Goal: Contribute content: Add original content to the website for others to see

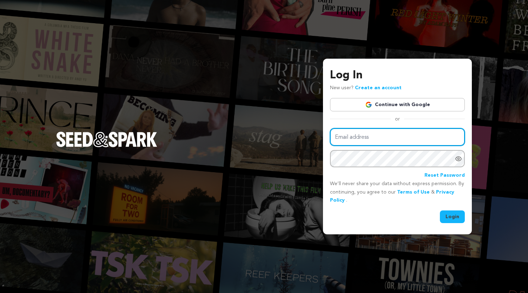
click at [357, 133] on input "Email address" at bounding box center [397, 137] width 135 height 18
type input "kelly.l.krause@gmail.com"
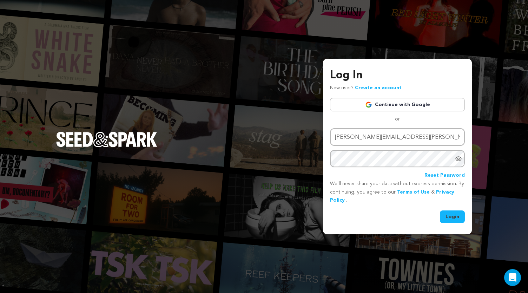
click at [449, 216] on button "Login" at bounding box center [452, 216] width 25 height 13
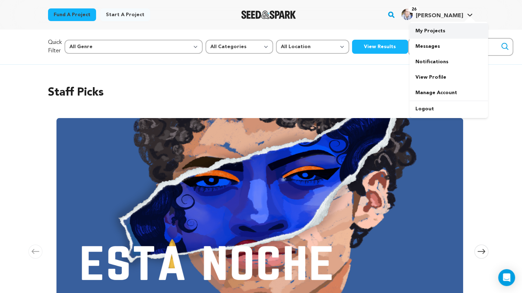
click at [439, 28] on link "My Projects" at bounding box center [449, 30] width 79 height 15
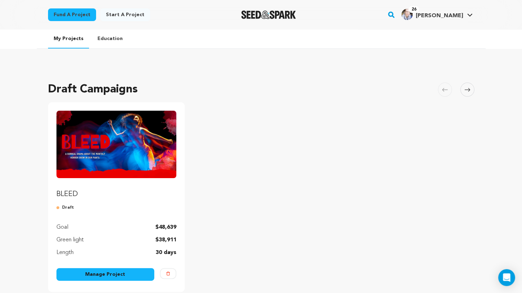
click at [108, 275] on link "Manage Project" at bounding box center [105, 274] width 98 height 13
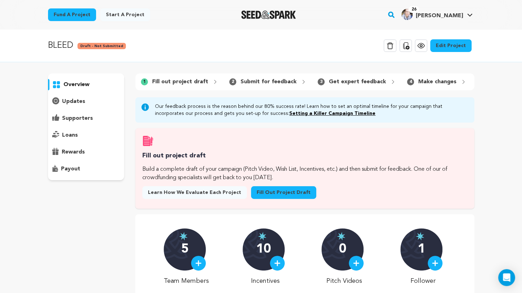
click at [268, 196] on link "Fill out project draft" at bounding box center [283, 192] width 65 height 13
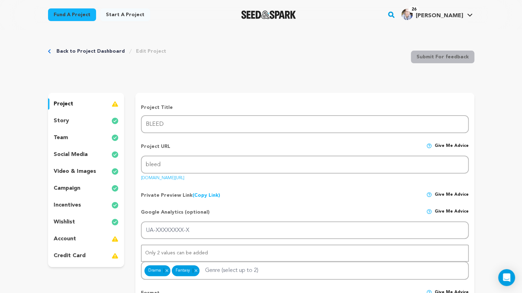
click at [64, 120] on p "story" at bounding box center [61, 120] width 15 height 8
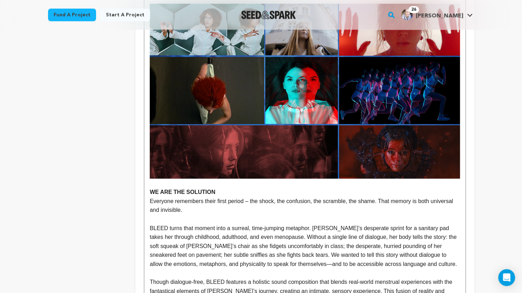
scroll to position [788, 0]
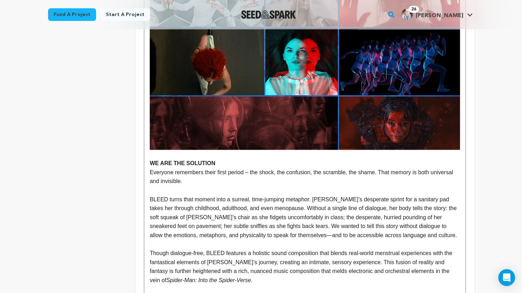
click at [250, 175] on p "Everyone remembers their first period – the shock, the confusion, the scramble,…" at bounding box center [305, 177] width 310 height 18
click at [371, 173] on p "Everyone remembers their first period – the shock, the confusion, the scramble,…" at bounding box center [305, 177] width 310 height 18
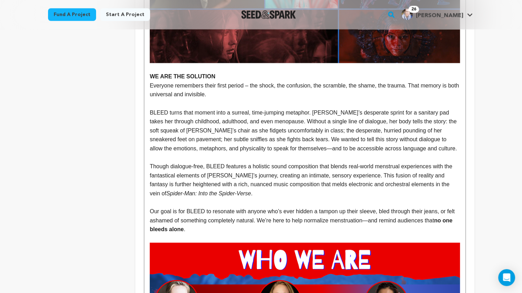
click at [222, 146] on p "BLEED turns that moment into a surreal, time-jumping metaphor. [PERSON_NAME]’s …" at bounding box center [305, 130] width 310 height 45
click at [255, 221] on p "Our goal is for BLEED to resonate with anyone who’s ever hidden a tampon up the…" at bounding box center [305, 220] width 310 height 27
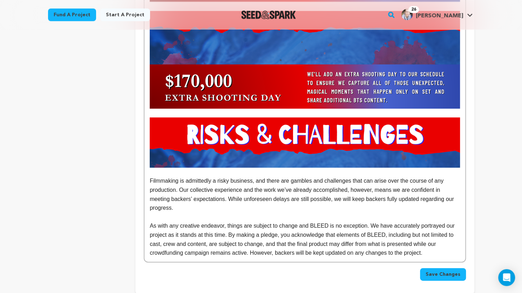
scroll to position [3511, 0]
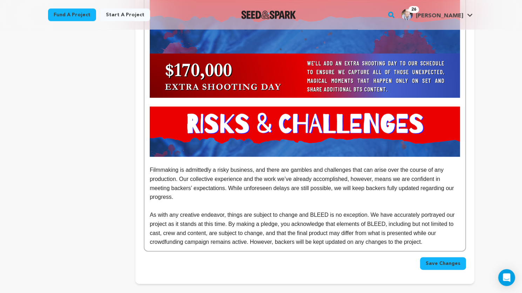
click at [438, 260] on span "Save Changes" at bounding box center [443, 263] width 35 height 7
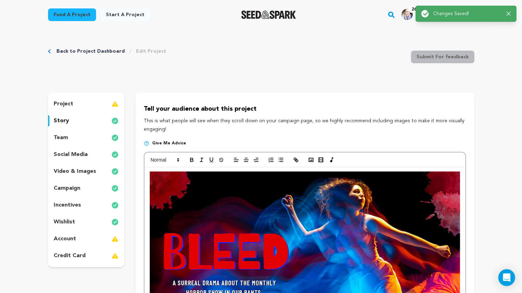
scroll to position [0, 0]
